Goal: Find contact information: Find contact information

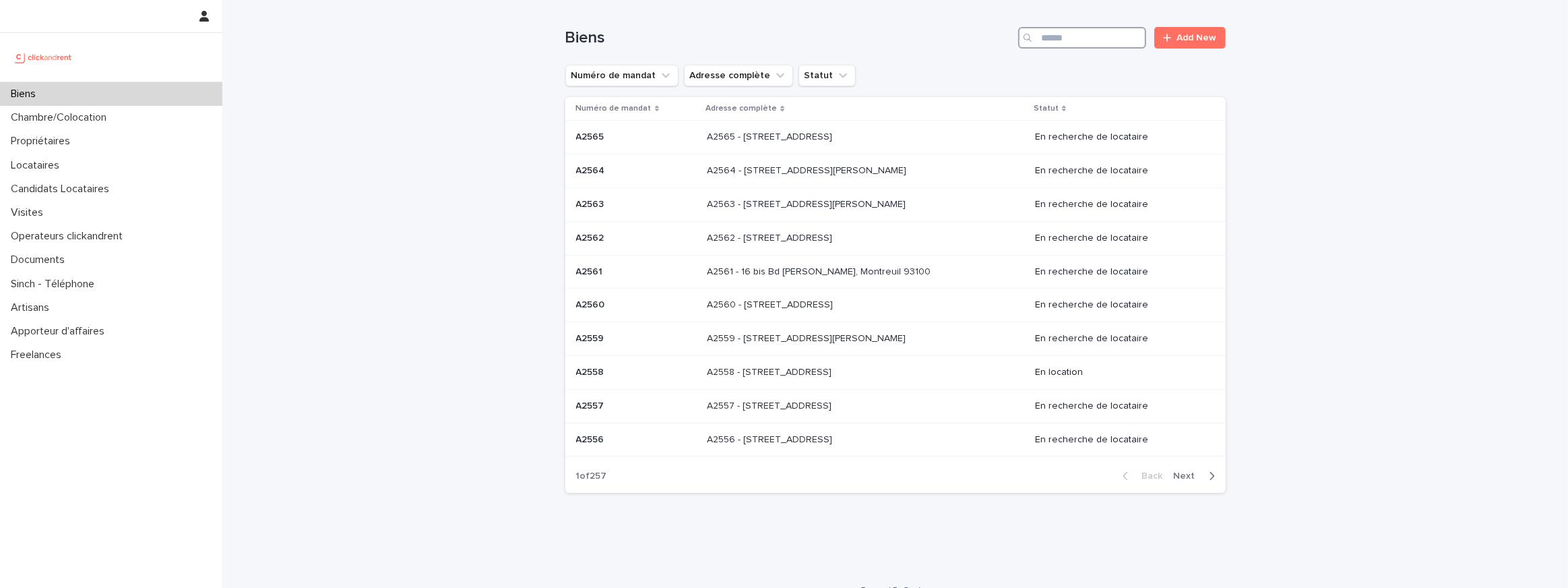
click at [1108, 36] on input "Search" at bounding box center [1082, 37] width 128 height 21
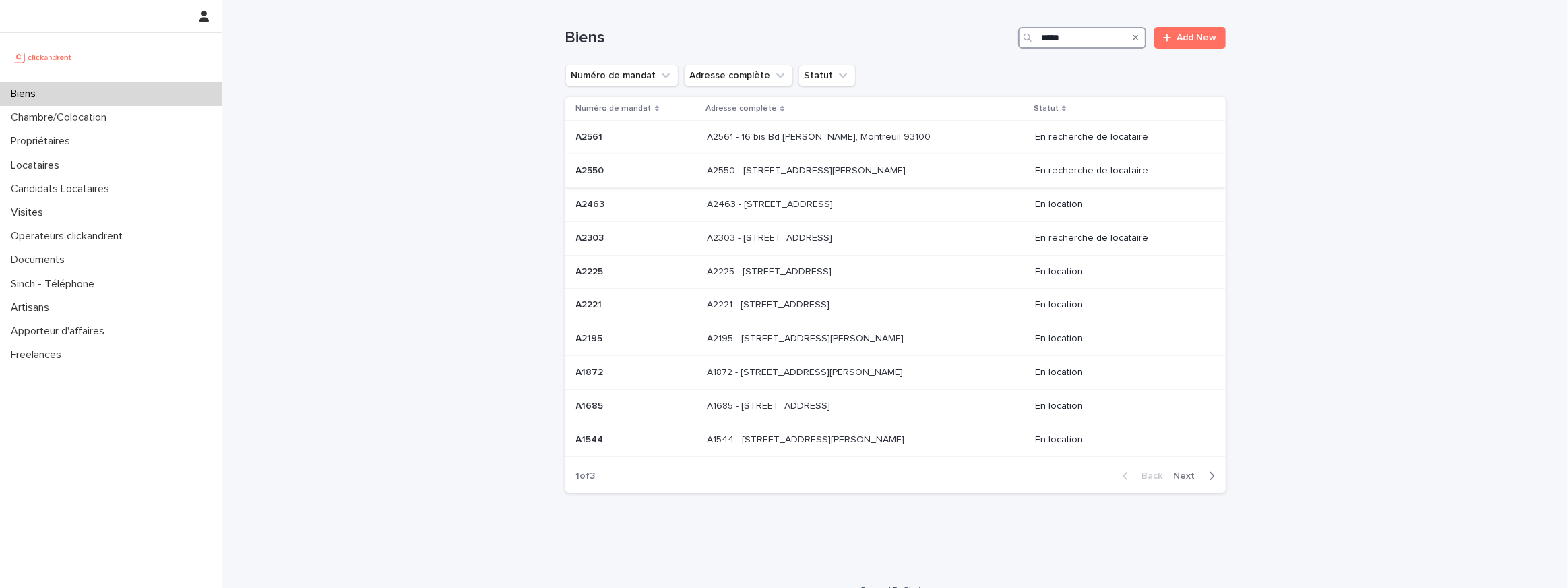
type input "*****"
click at [865, 182] on td "A2550 - 25 rue Arthur Auger, Montrouge 92120 A2550 - 25 rue Arthur Auger, Montr…" at bounding box center [865, 171] width 327 height 34
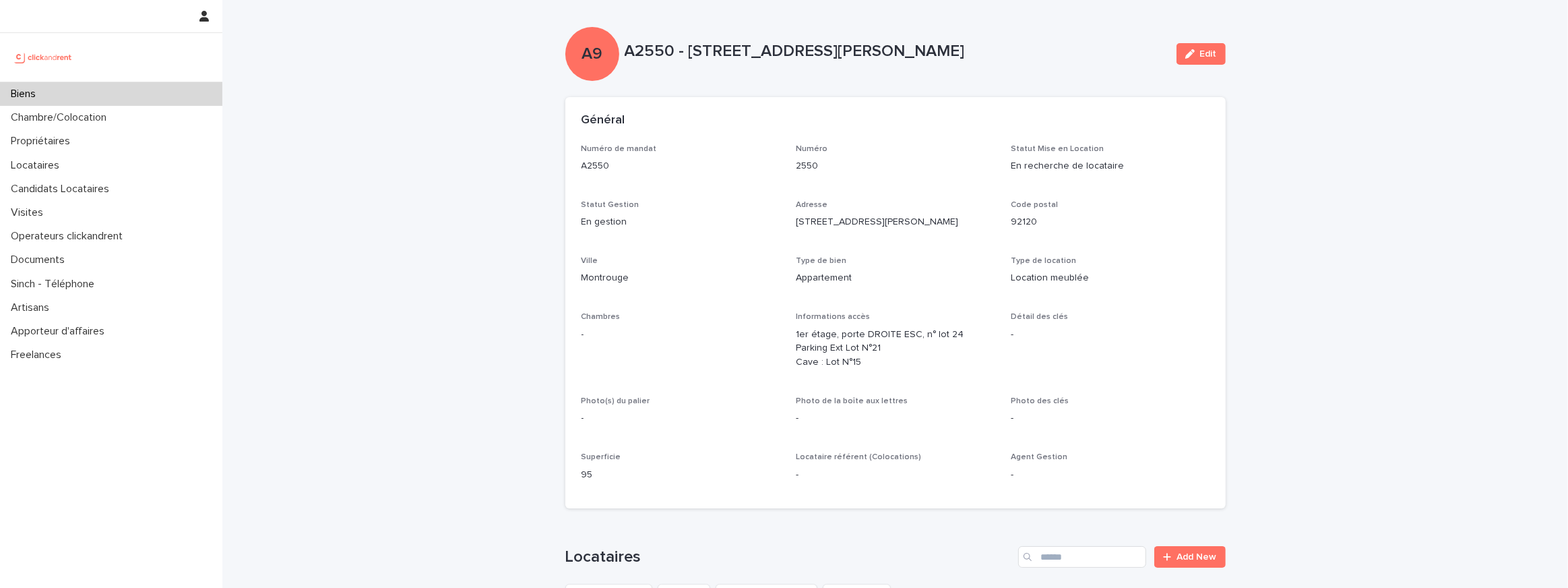
click at [631, 52] on p "A2550 - 25 rue Arthur Auger, Montrouge 92120" at bounding box center [895, 51] width 541 height 19
copy p "A2550"
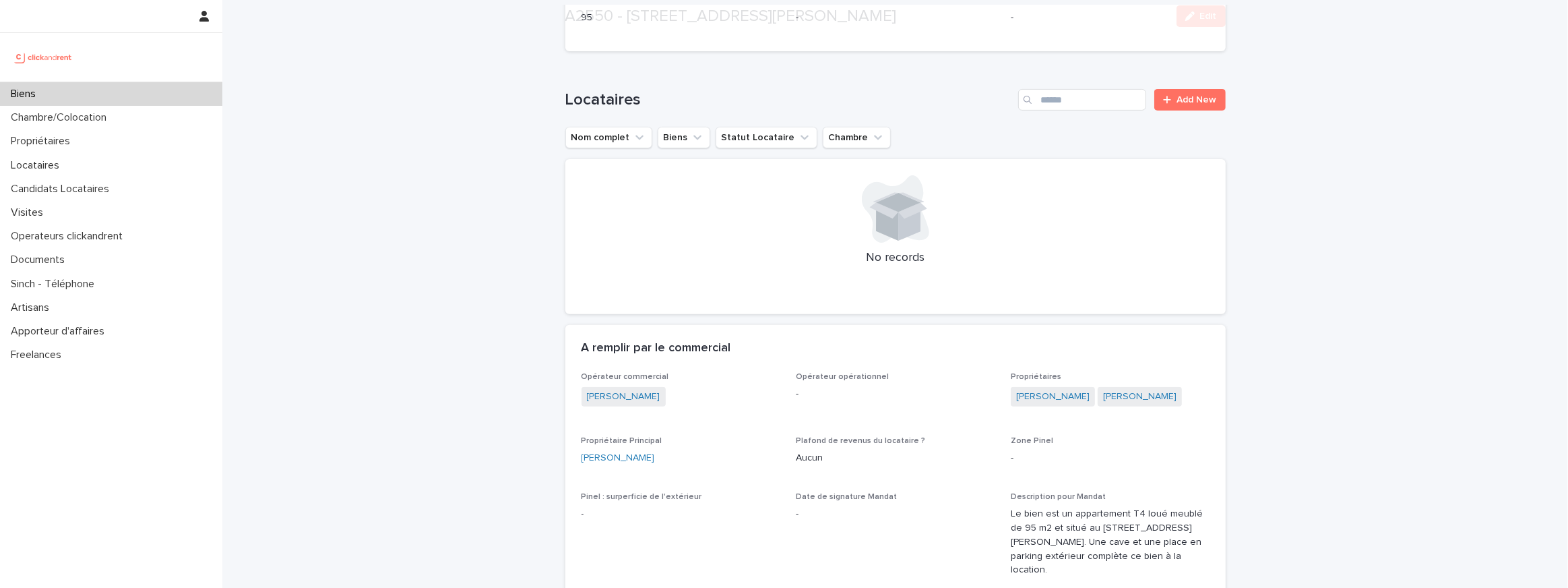
scroll to position [485, 0]
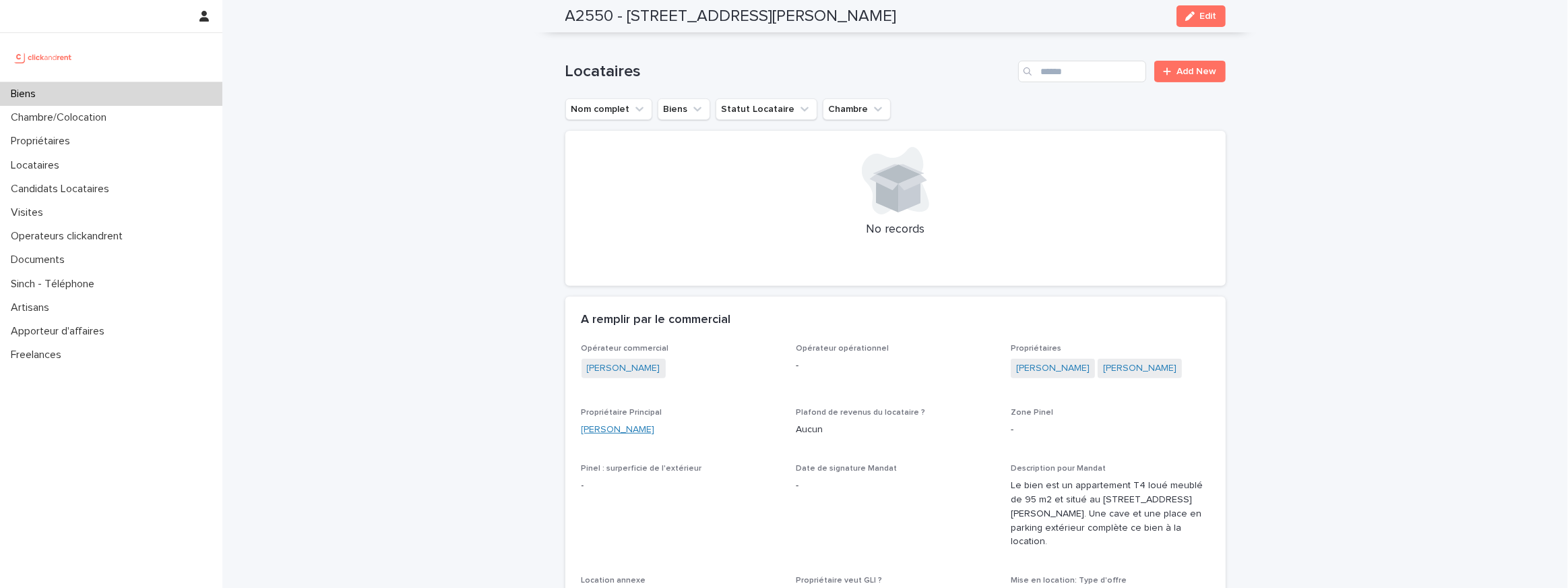
click at [649, 430] on link "Delphine Gonzales" at bounding box center [619, 429] width 74 height 14
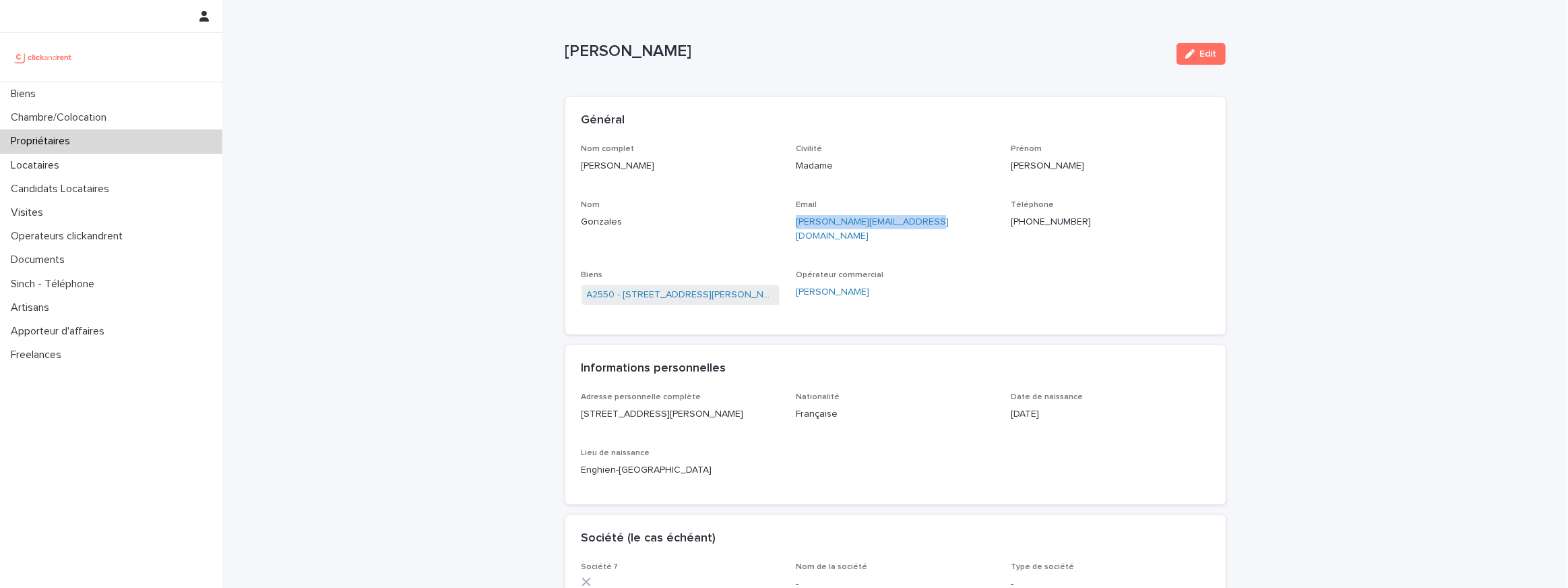
drag, startPoint x: 931, startPoint y: 222, endPoint x: 793, endPoint y: 222, distance: 138.0
click at [793, 222] on div "Nom complet Delphine Gonzales Civilité Madame Prénom Delphine Nom Gonzales Emai…" at bounding box center [895, 230] width 628 height 174
copy link "delphine.gonzales@gmail.com"
click at [697, 288] on link "A2550 - 25 rue Arthur Auger, Montrouge 92120" at bounding box center [681, 294] width 188 height 14
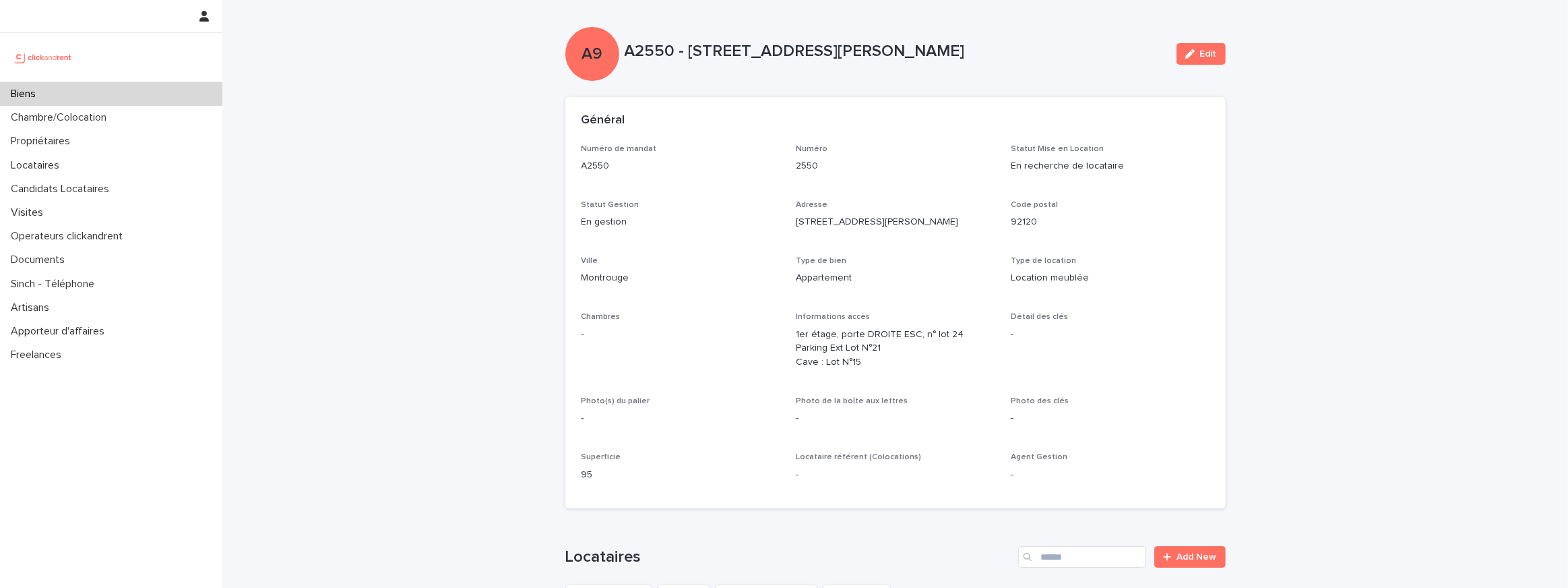
click at [628, 51] on p "A2550 - 25 rue Arthur Auger, Montrouge 92120" at bounding box center [895, 51] width 541 height 19
copy p "A2550"
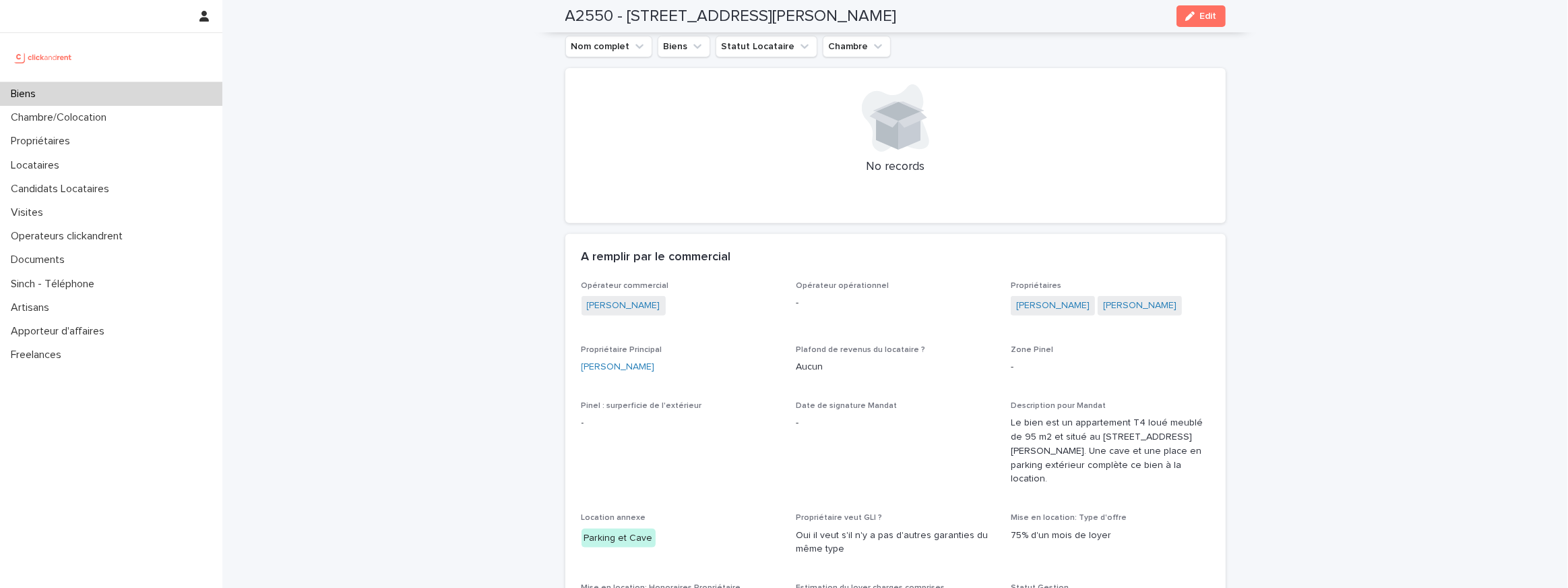
scroll to position [533, 0]
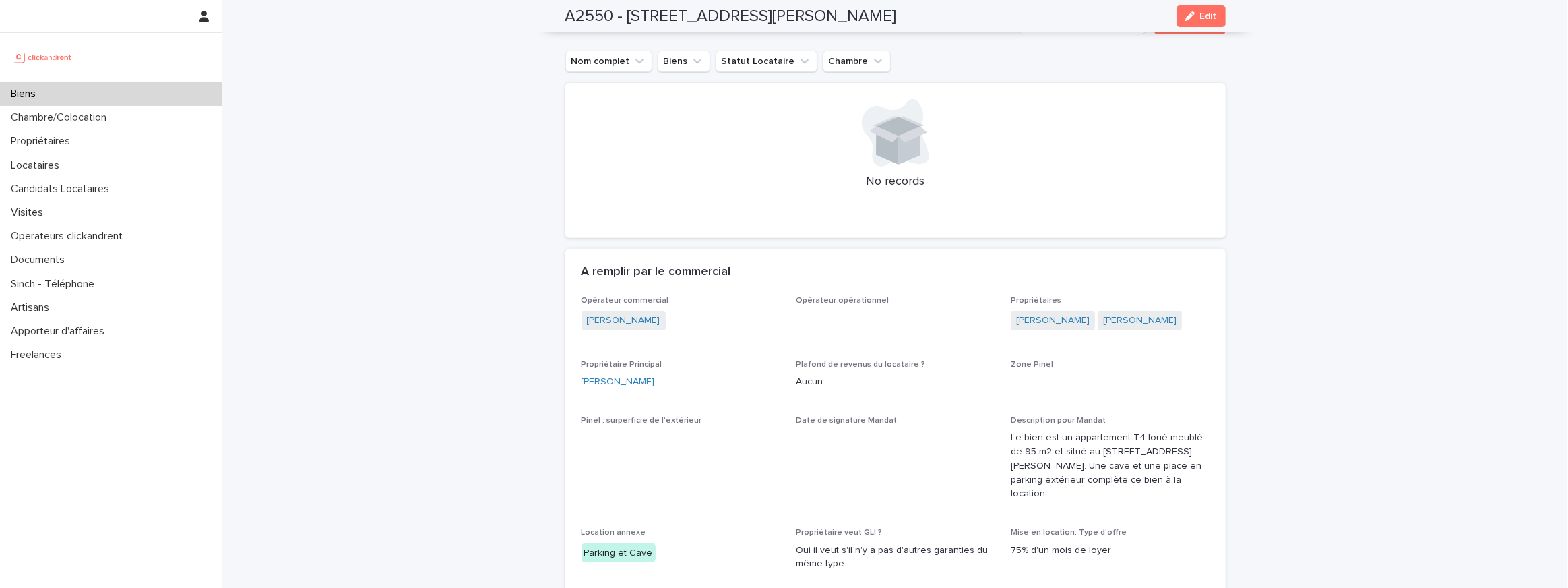
click at [576, 1] on div "A2550 - 25 rue Arthur Auger, Montrouge 92120 Edit" at bounding box center [895, 16] width 661 height 32
click at [576, 13] on h2 "A2550 - 25 rue Arthur Auger, Montrouge 92120" at bounding box center [731, 16] width 332 height 19
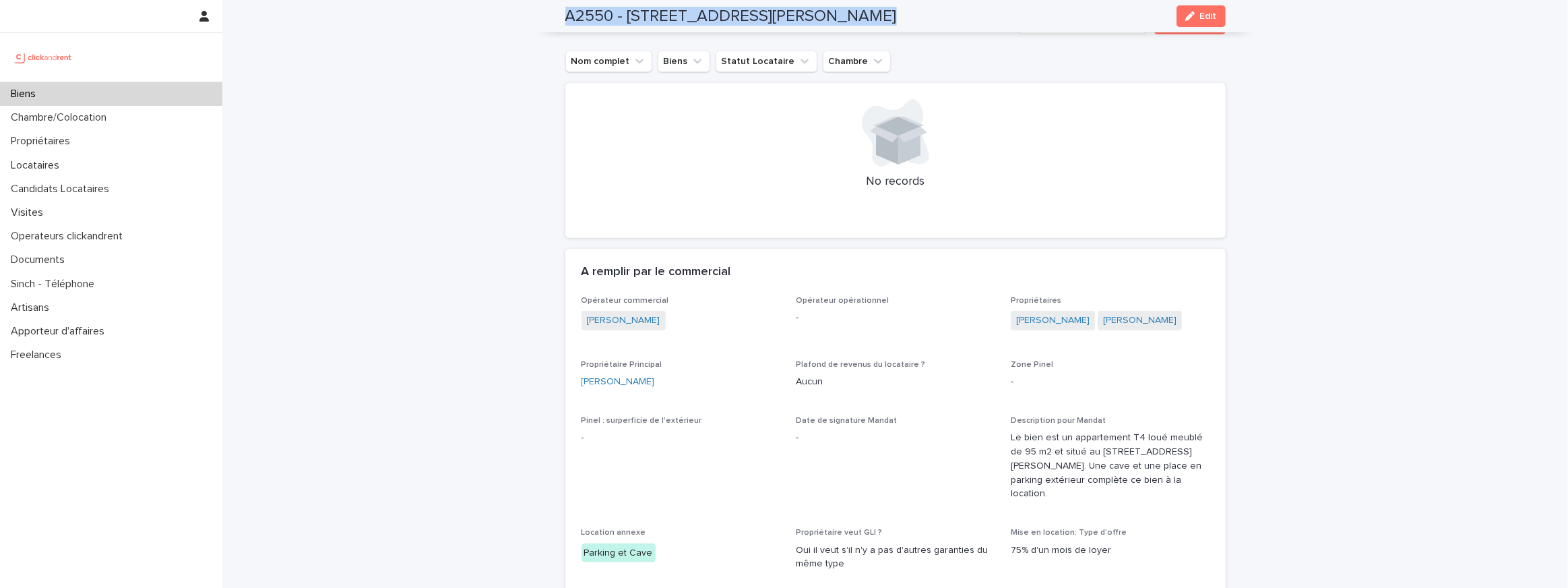
click at [576, 13] on h2 "A2550 - 25 rue Arthur Auger, Montrouge 92120" at bounding box center [731, 16] width 332 height 19
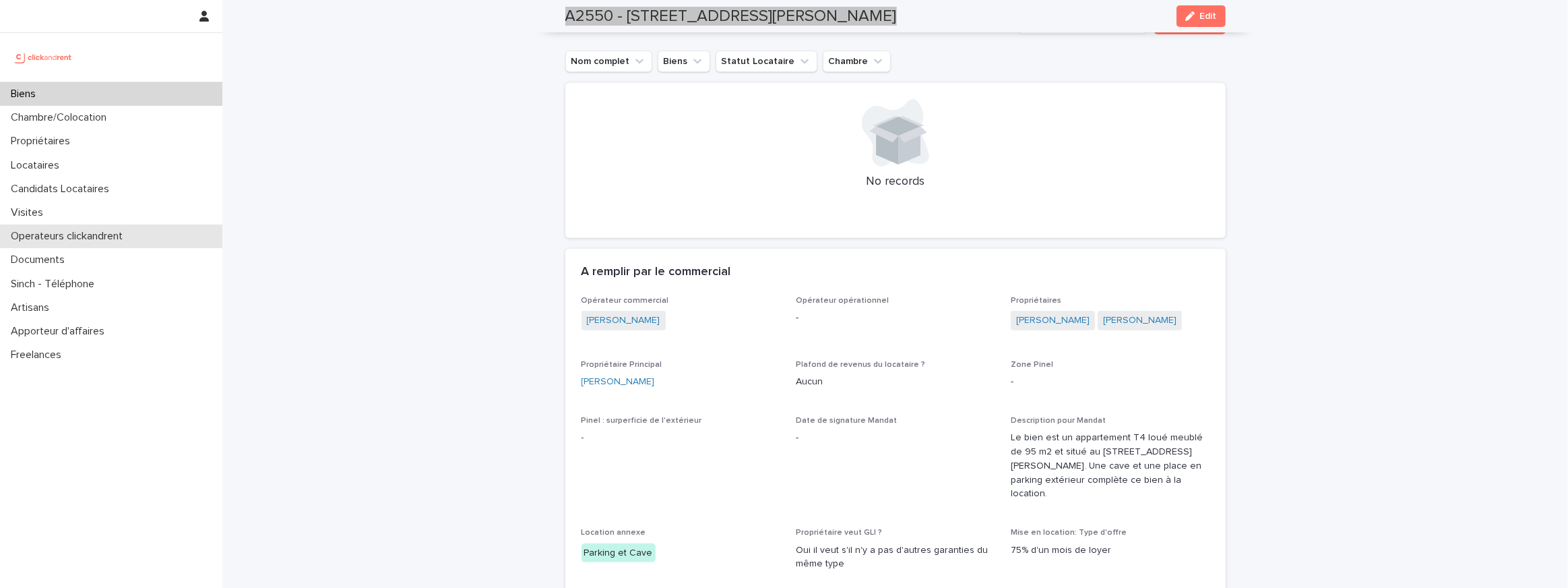
scroll to position [0, 0]
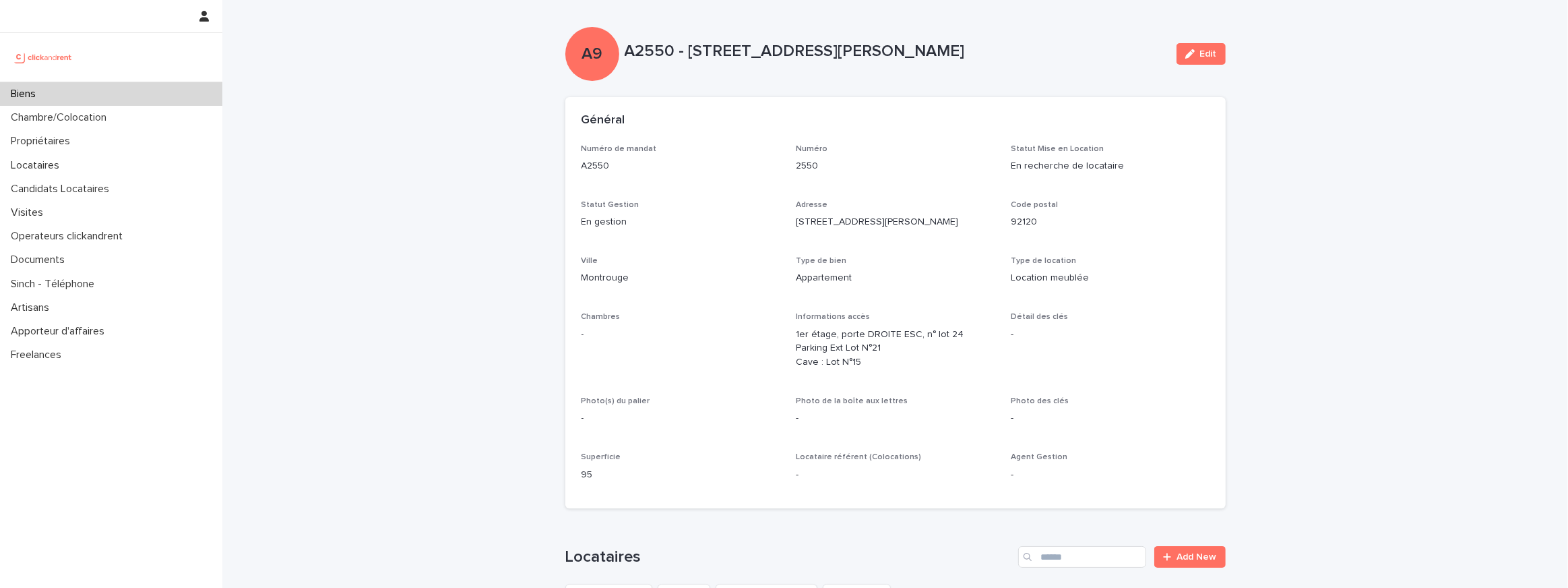
click at [823, 340] on p "1er étage, porte DROITE ESC, n° lot 24 Parking Ext Lot N°21 Cave : Lot N°15" at bounding box center [895, 347] width 199 height 41
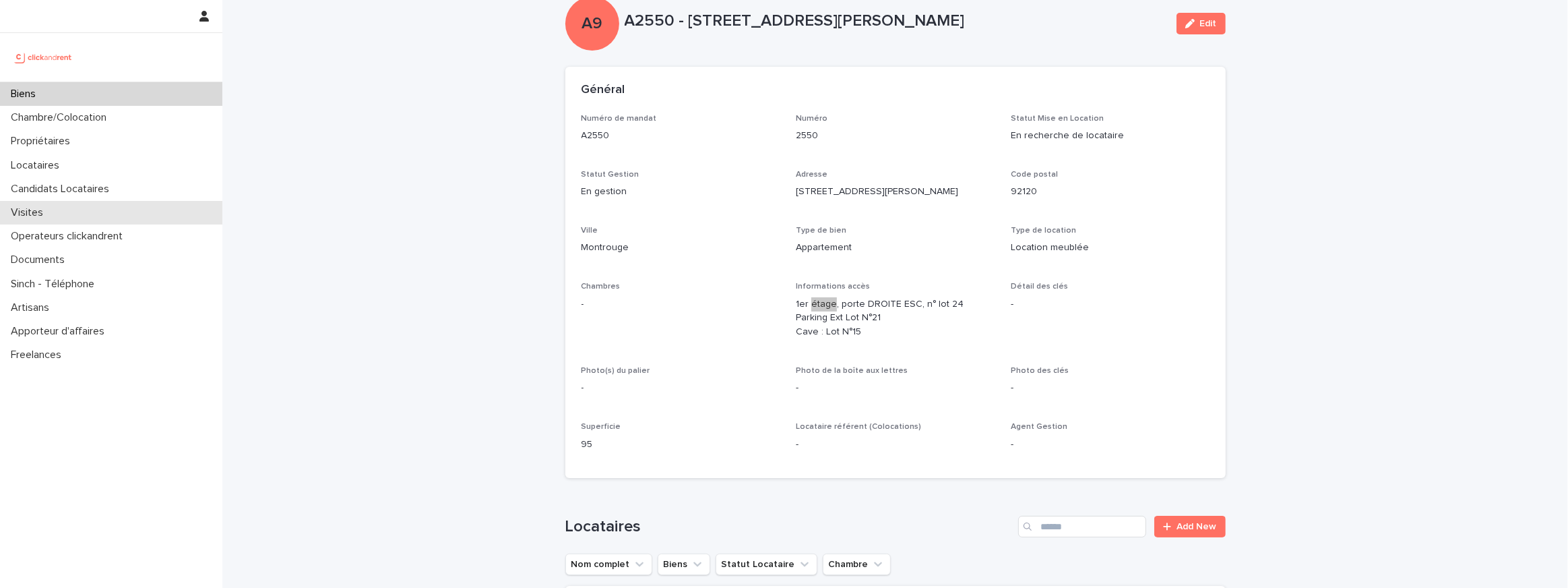
scroll to position [31, 0]
click at [855, 334] on p "1er étage, porte DROITE ESC, n° lot 24 Parking Ext Lot N°21 Cave : Lot N°15" at bounding box center [895, 317] width 199 height 41
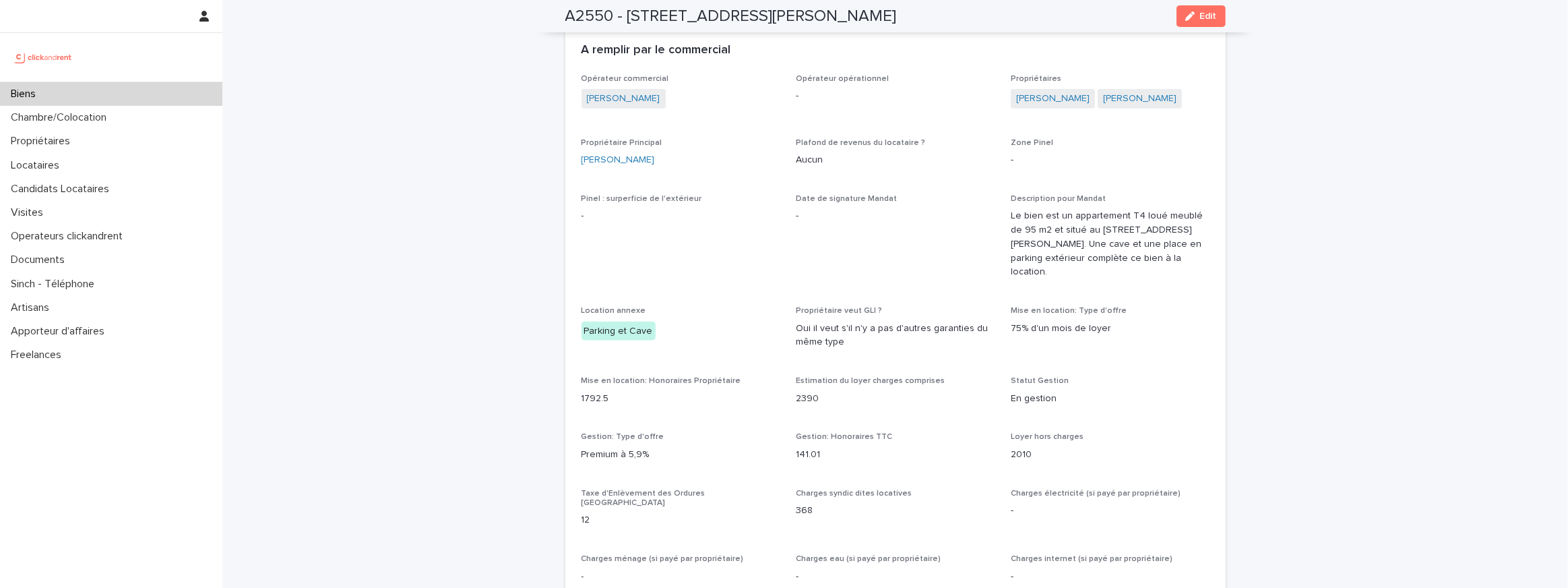
scroll to position [756, 0]
click at [610, 20] on h2 "A2550 - 25 rue Arthur Auger, Montrouge 92120" at bounding box center [731, 16] width 332 height 19
copy div "A2550 - 25 rue Arthur Auger, Montrouge 92120 Edit"
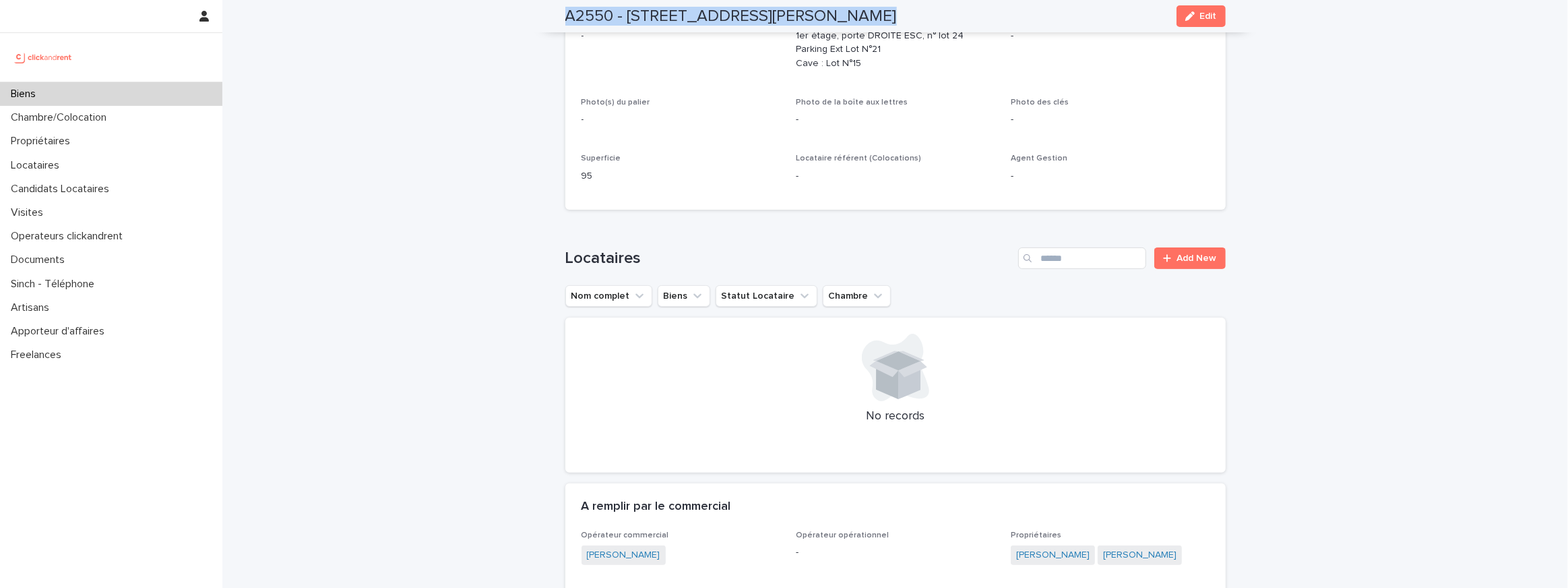
scroll to position [0, 0]
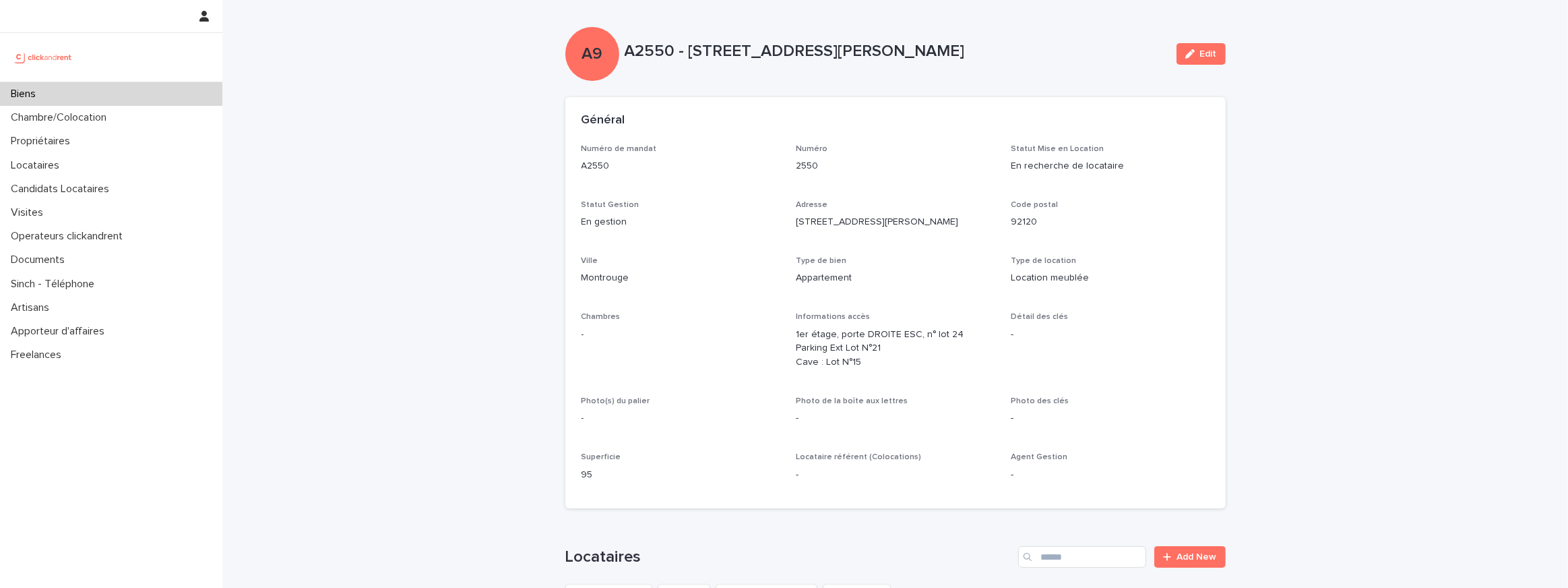
click at [661, 33] on div "A9 A2550 - 25 rue Arthur Auger, Montrouge 92120 Edit" at bounding box center [895, 53] width 661 height 53
click at [643, 48] on p "A2550 - 25 rue Arthur Auger, Montrouge 92120" at bounding box center [895, 51] width 541 height 19
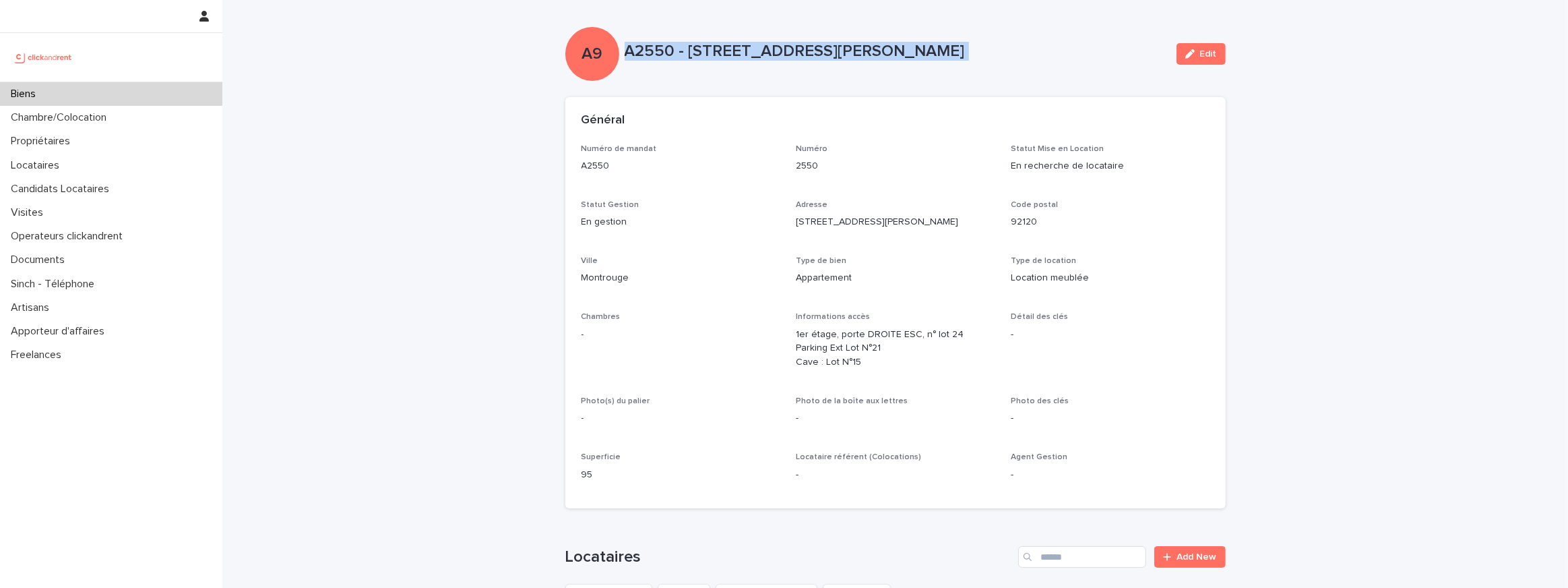
copy div "A2550 - 25 rue Arthur Auger, Montrouge 92120 Edit Sorry, there was an error sav…"
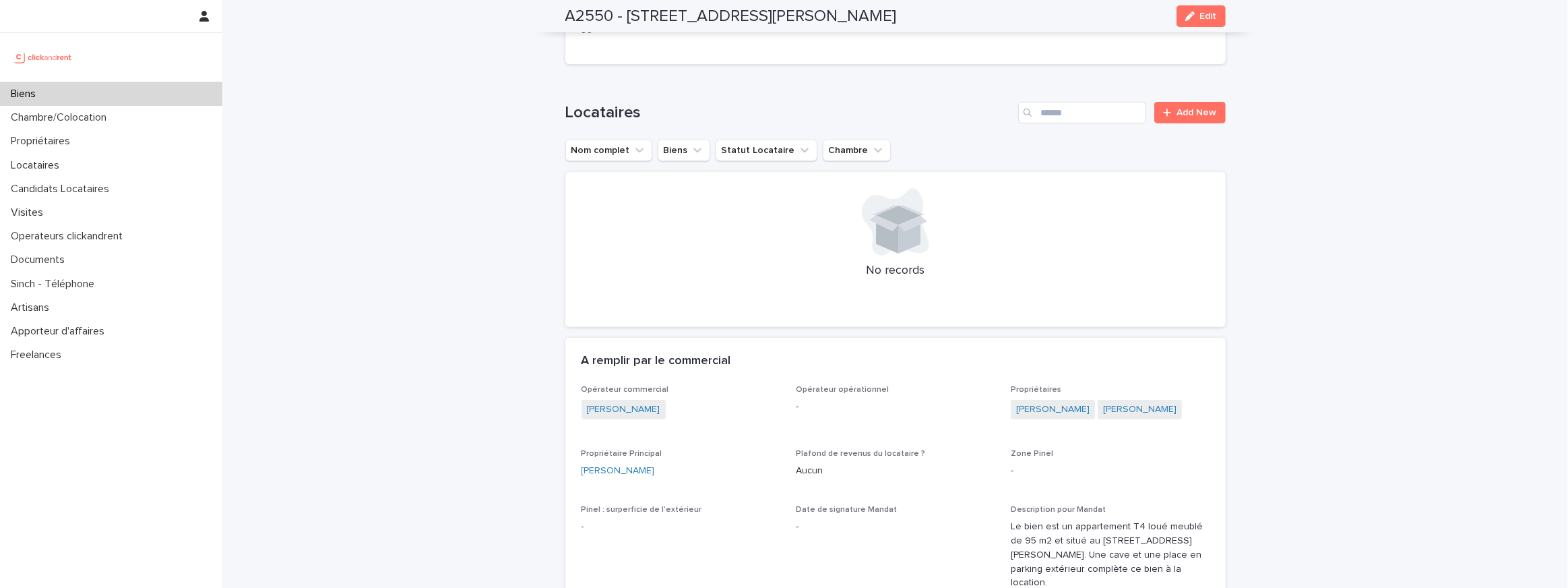
scroll to position [444, 0]
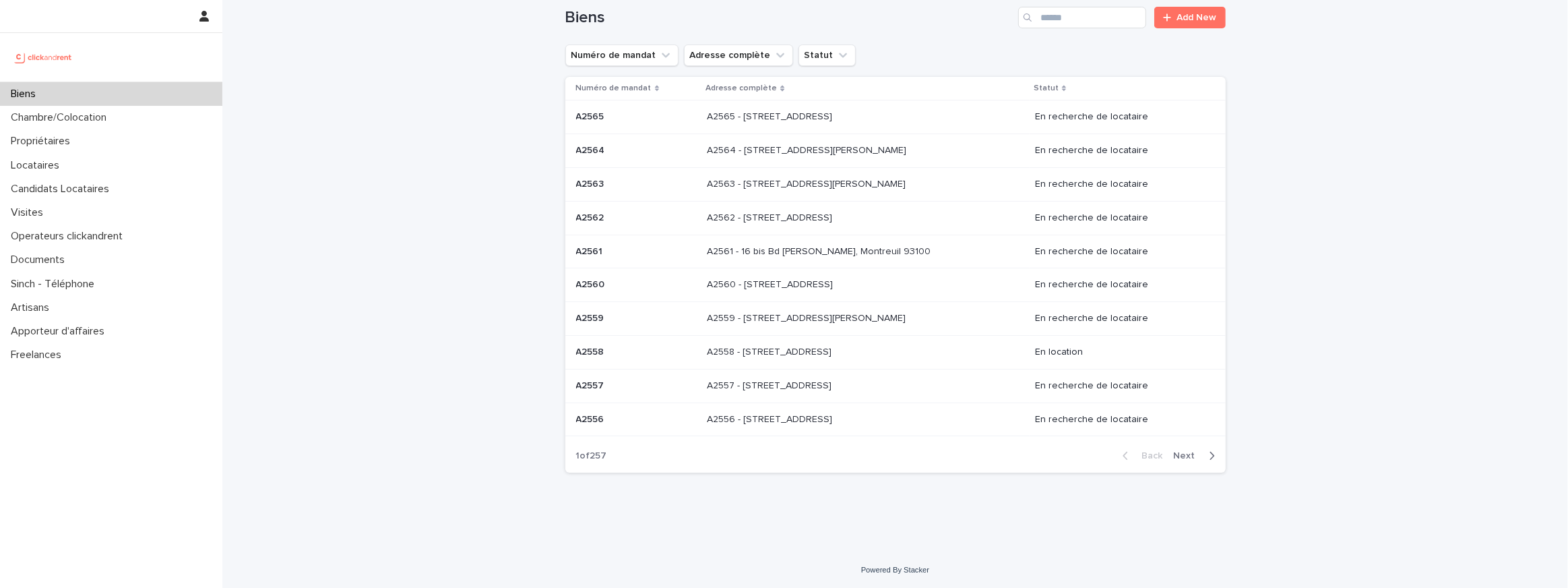
scroll to position [20, 0]
click at [135, 142] on div "Propriétaires" at bounding box center [111, 141] width 222 height 24
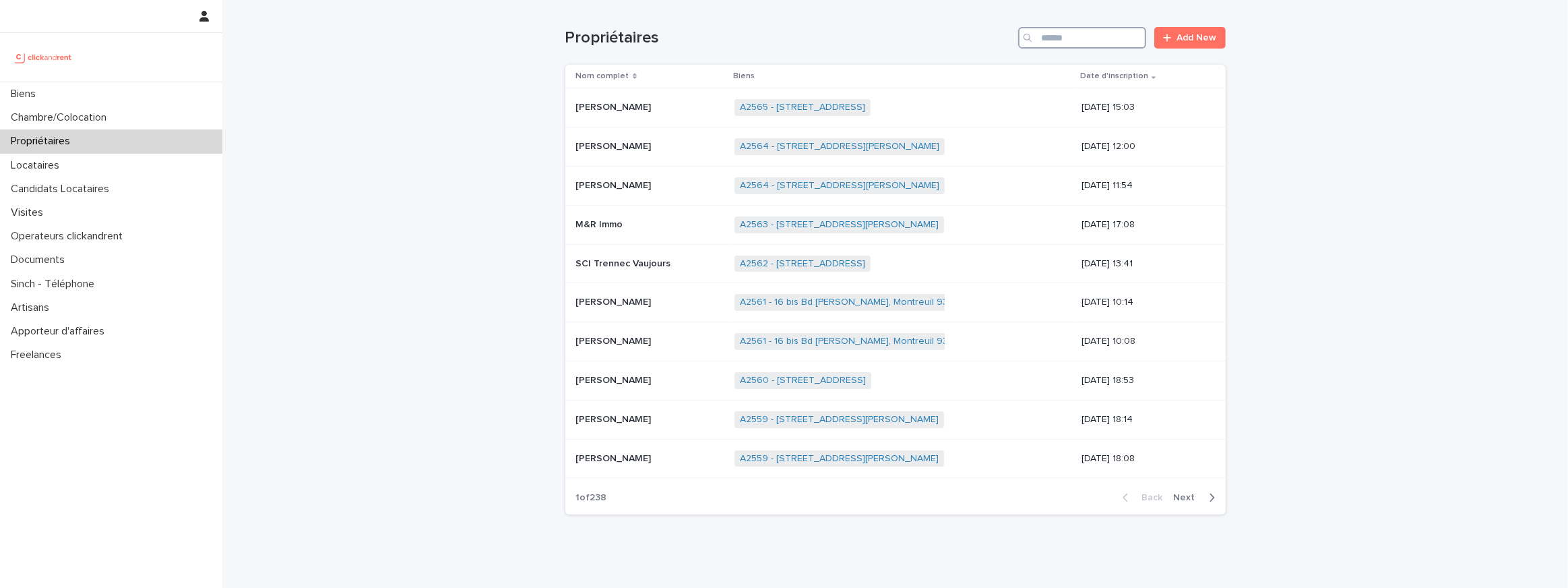
click at [1046, 34] on input "Search" at bounding box center [1082, 37] width 128 height 21
paste input "**********"
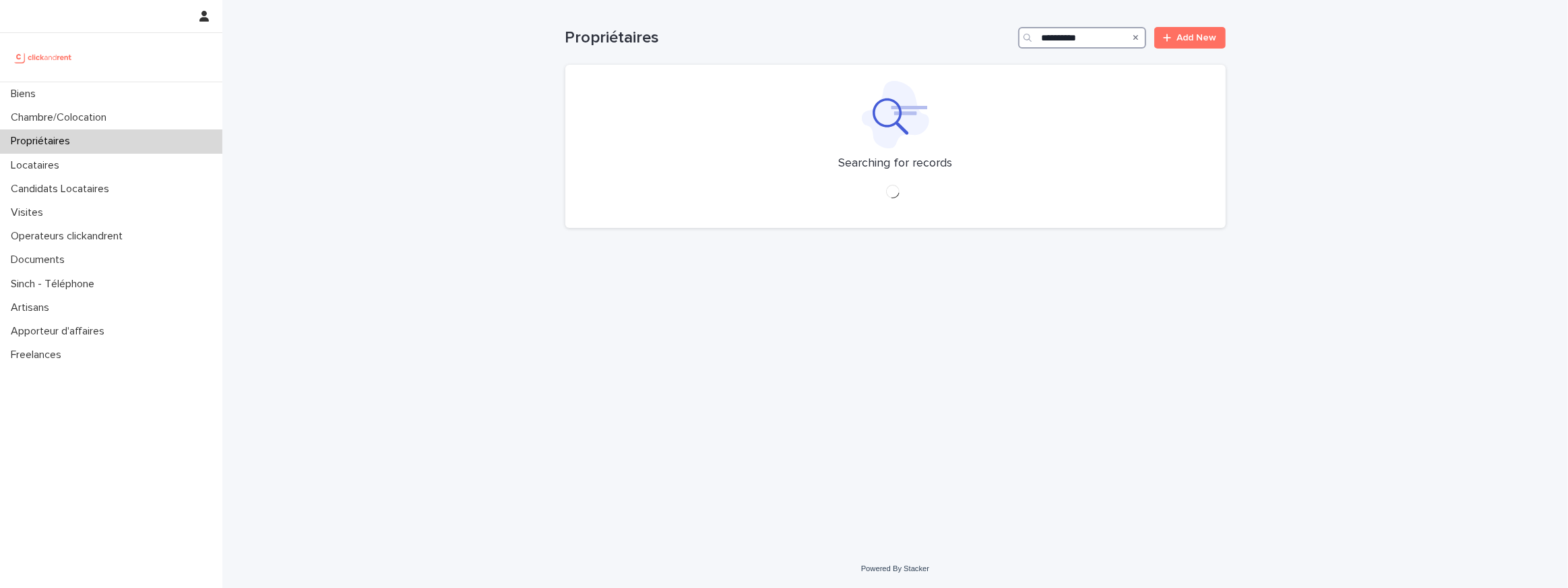
type input "**********"
